Goal: Task Accomplishment & Management: Use online tool/utility

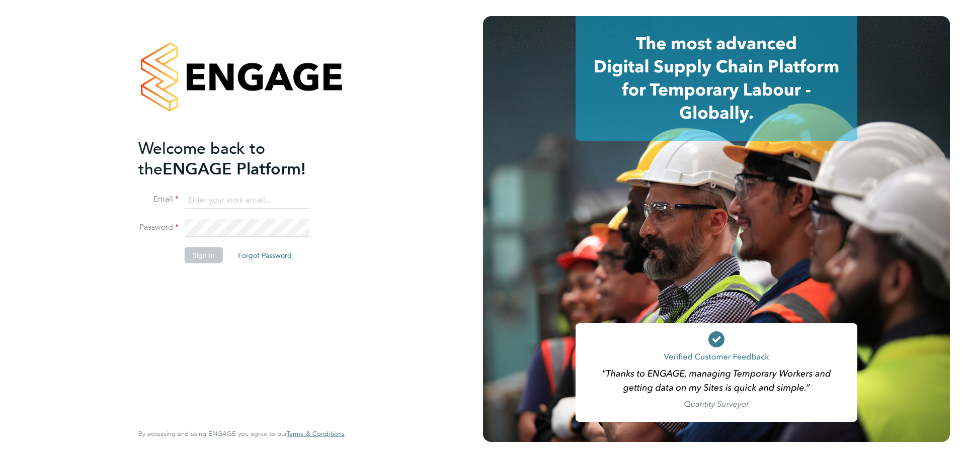
type input "[PERSON_NAME][EMAIL_ADDRESS][PERSON_NAME][DOMAIN_NAME]"
click at [193, 259] on button "Sign In" at bounding box center [204, 256] width 38 height 16
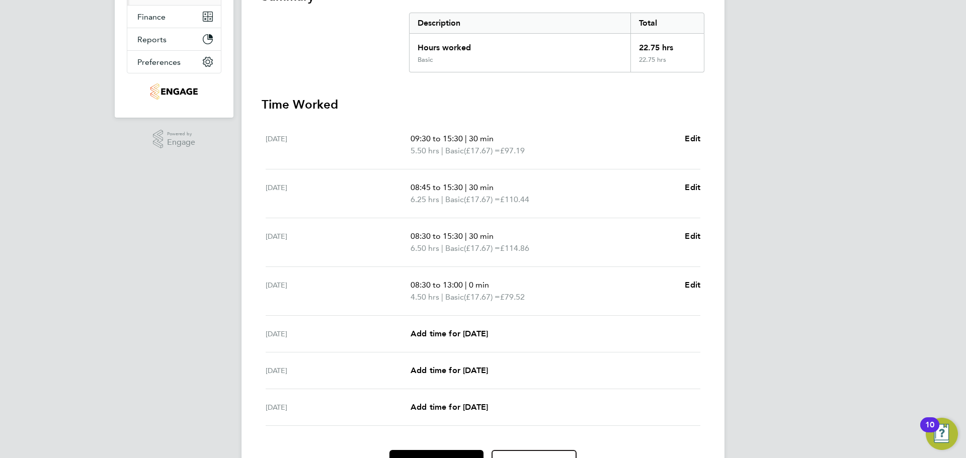
scroll to position [225, 0]
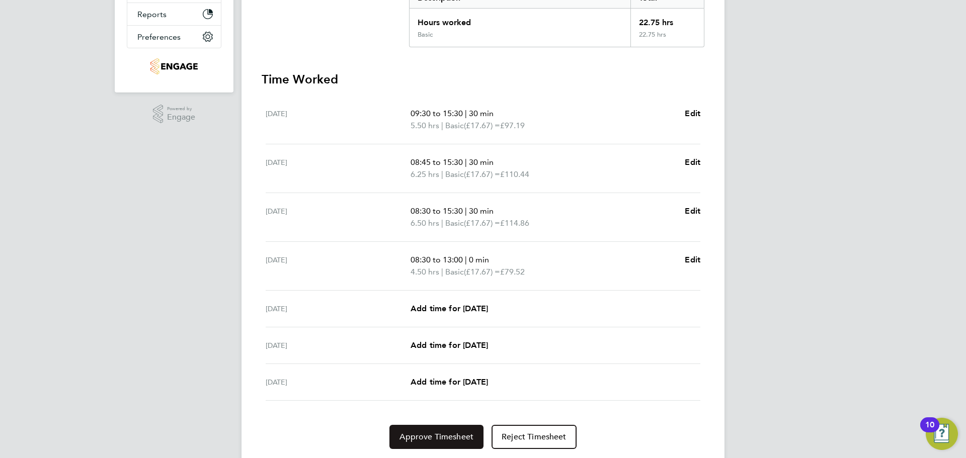
click at [452, 439] on span "Approve Timesheet" at bounding box center [437, 437] width 74 height 10
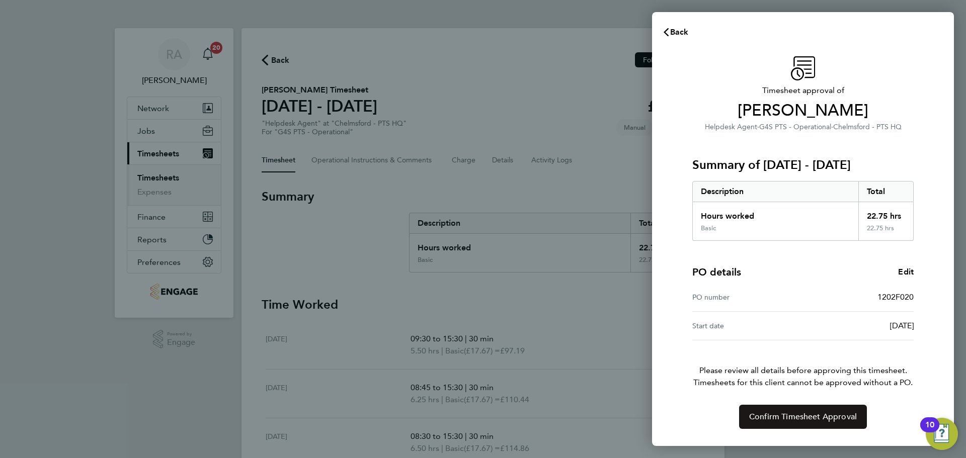
click at [801, 421] on span "Confirm Timesheet Approval" at bounding box center [803, 417] width 108 height 10
